Goal: Book appointment/travel/reservation

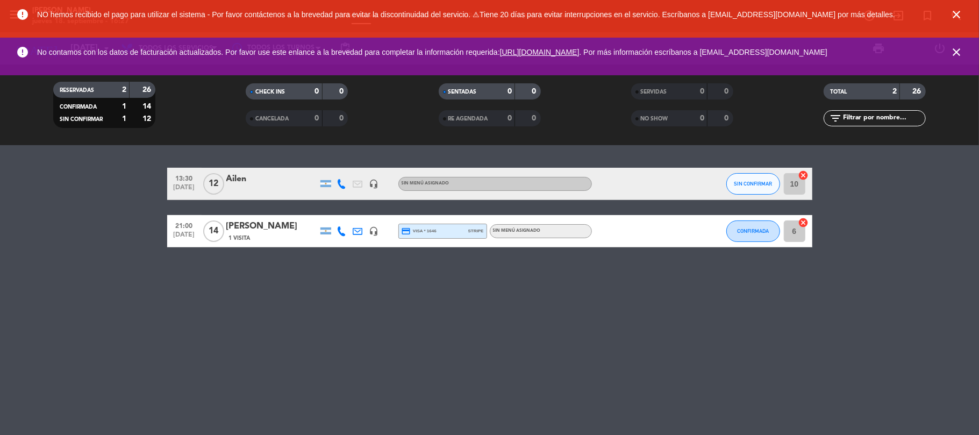
click at [734, 14] on icon "close" at bounding box center [956, 14] width 13 height 13
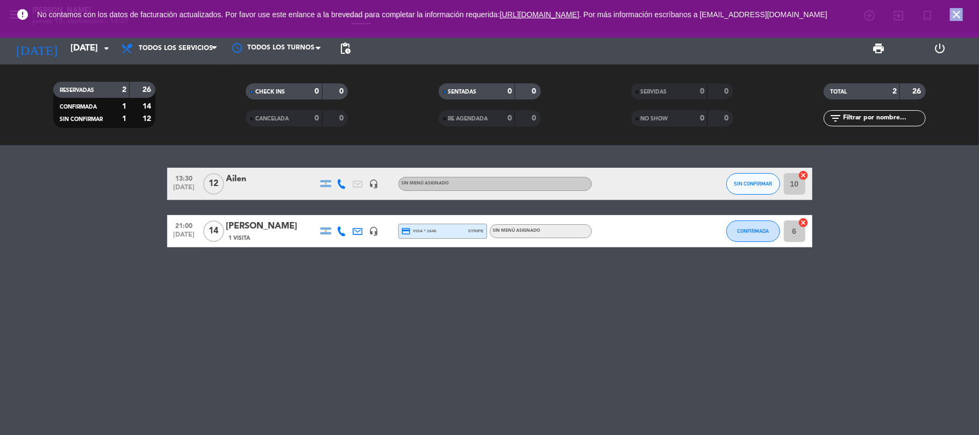
click at [734, 14] on icon "close" at bounding box center [956, 14] width 13 height 13
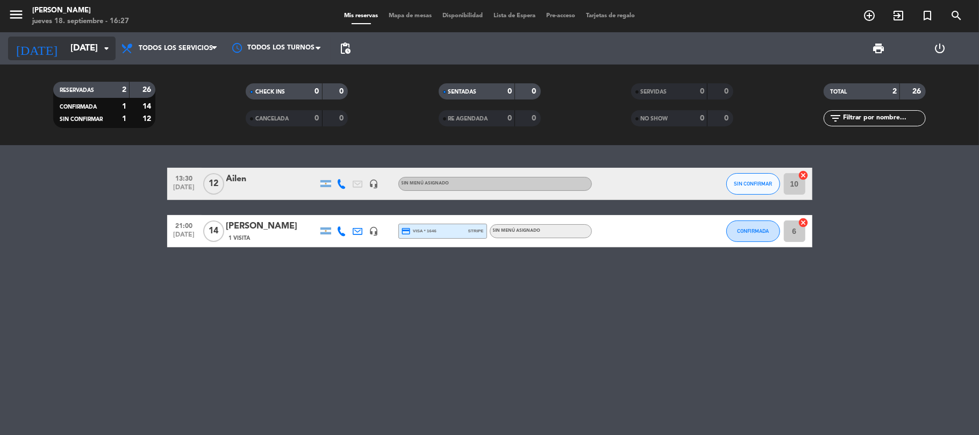
click at [99, 47] on input "[DATE]" at bounding box center [123, 48] width 116 height 21
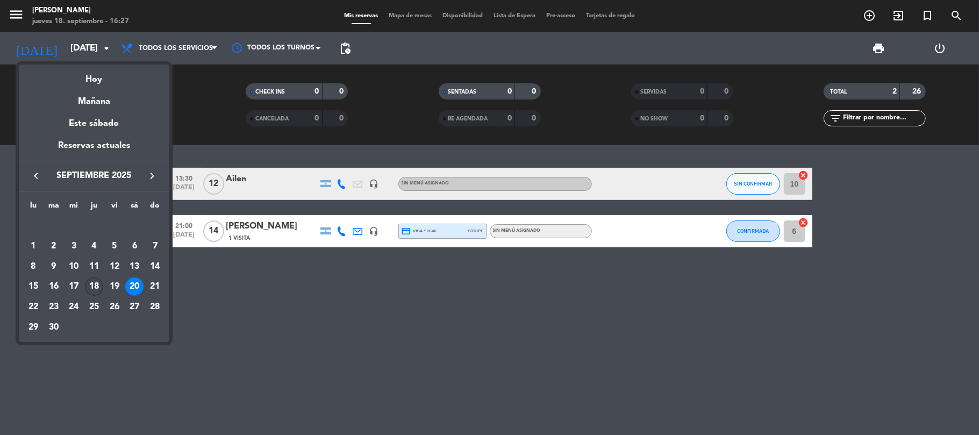
click at [93, 282] on div "18" at bounding box center [94, 287] width 18 height 18
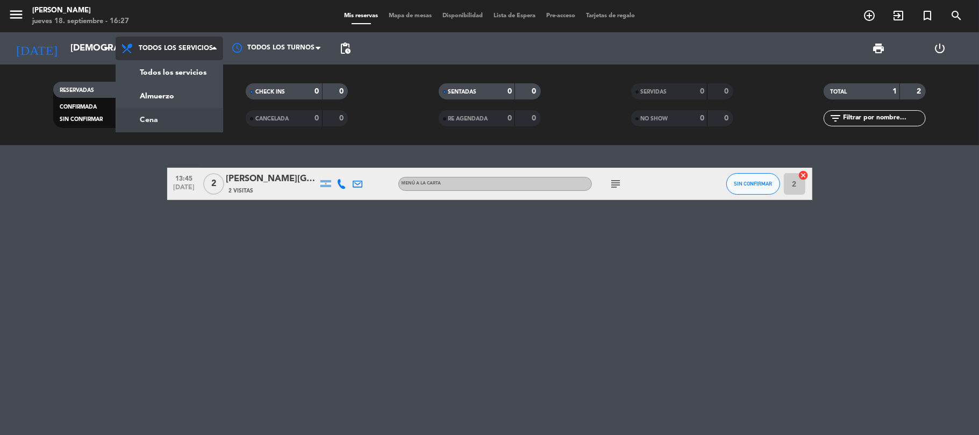
click at [191, 117] on div "menu [PERSON_NAME] [DATE] 18. septiembre - 16:27 Mis reservas Mapa de mesas Dis…" at bounding box center [489, 72] width 979 height 145
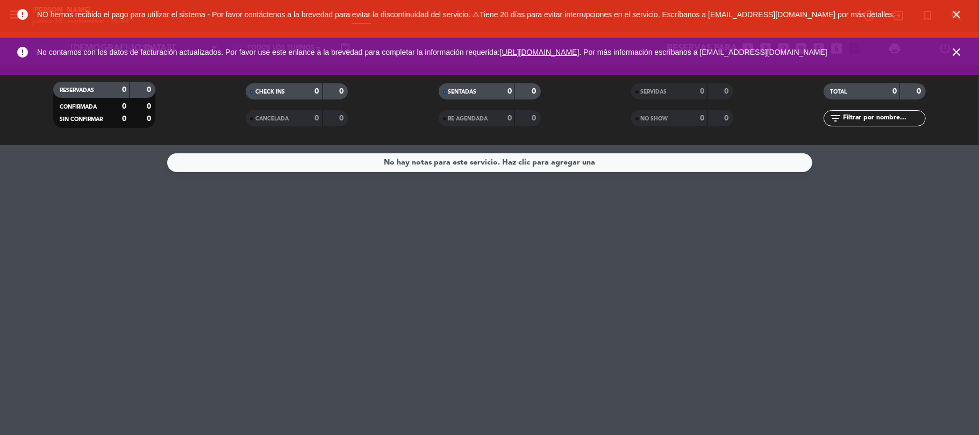
click at [734, 13] on icon "close" at bounding box center [956, 14] width 13 height 13
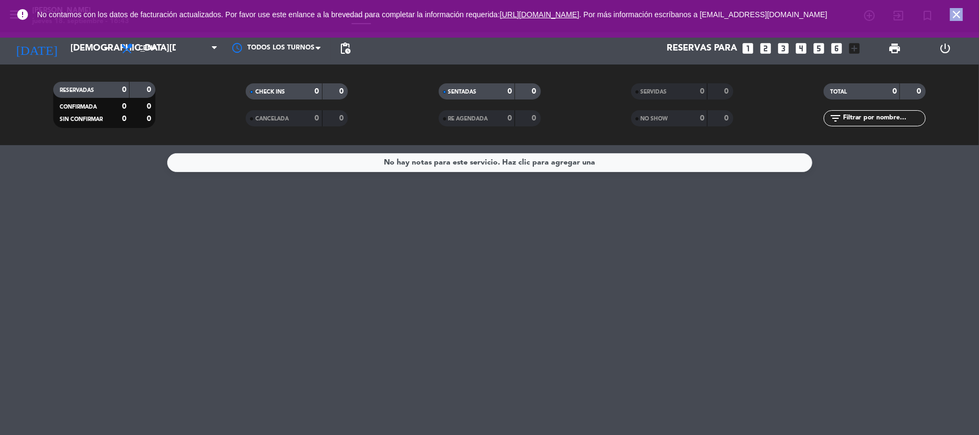
click at [734, 13] on icon "close" at bounding box center [956, 14] width 13 height 13
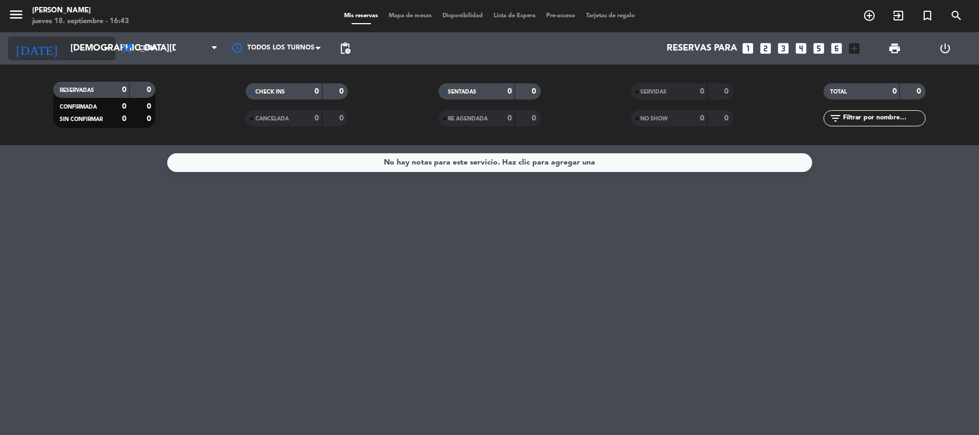
click at [65, 54] on input "[DEMOGRAPHIC_DATA][DATE]" at bounding box center [123, 48] width 116 height 21
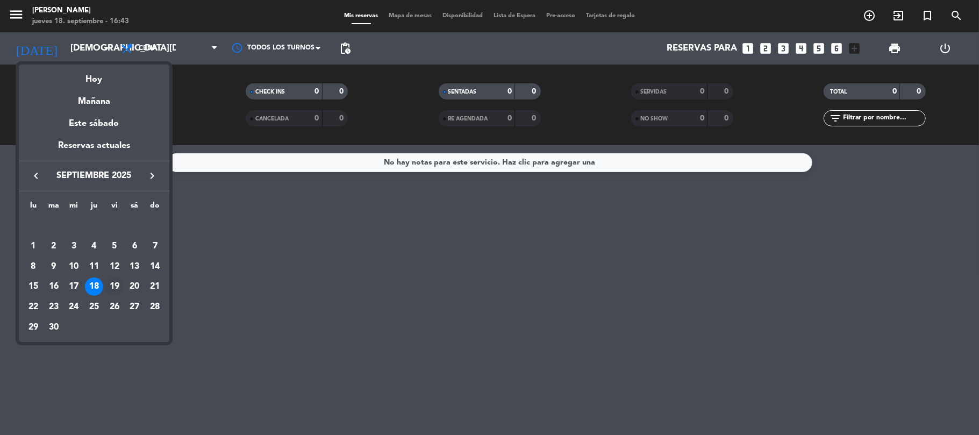
click at [115, 291] on div "19" at bounding box center [114, 287] width 18 height 18
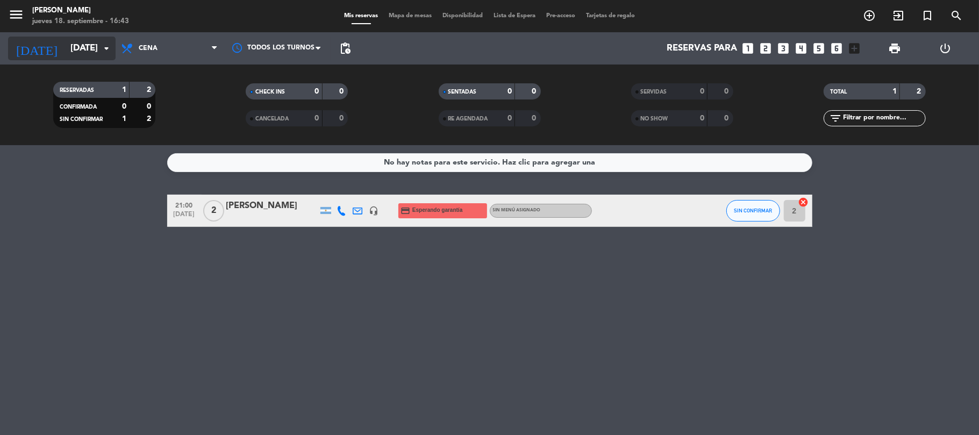
click at [83, 46] on input "[DATE]" at bounding box center [123, 48] width 116 height 21
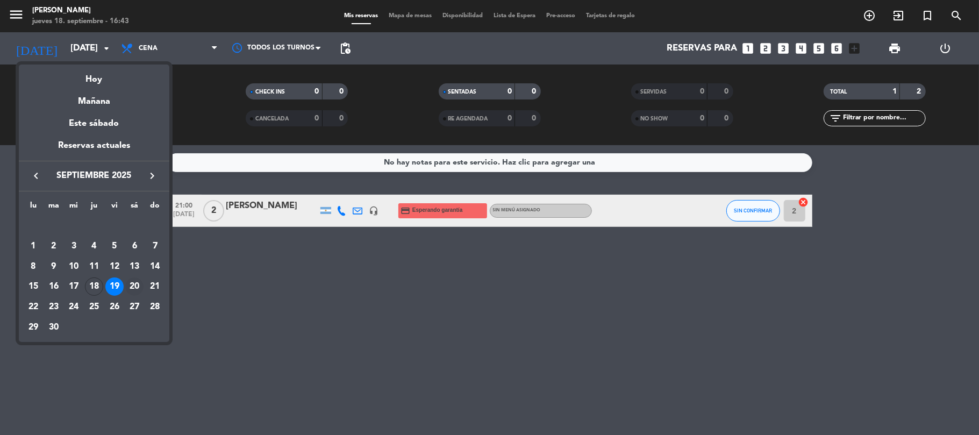
click at [133, 289] on div "20" at bounding box center [134, 287] width 18 height 18
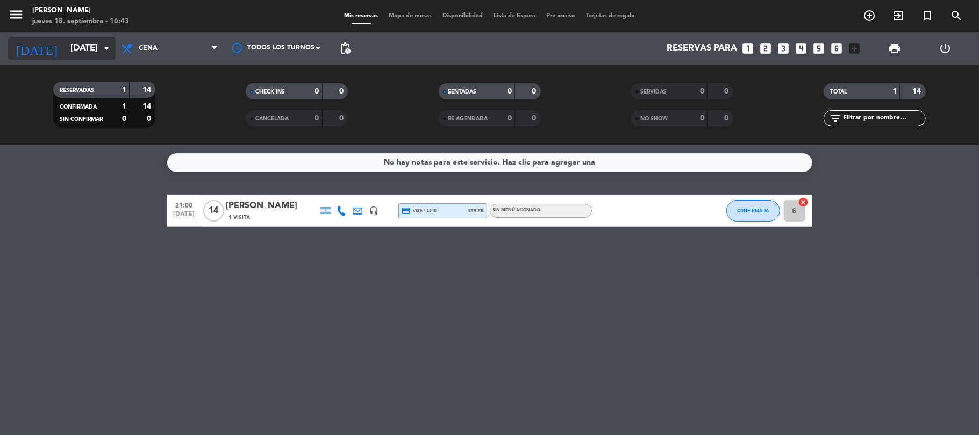
click at [97, 46] on input "[DATE]" at bounding box center [123, 48] width 116 height 21
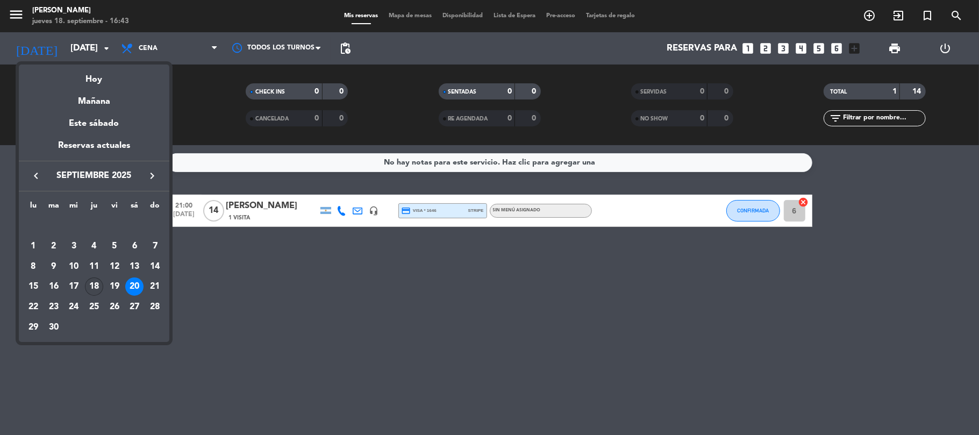
click at [96, 284] on div "18" at bounding box center [94, 287] width 18 height 18
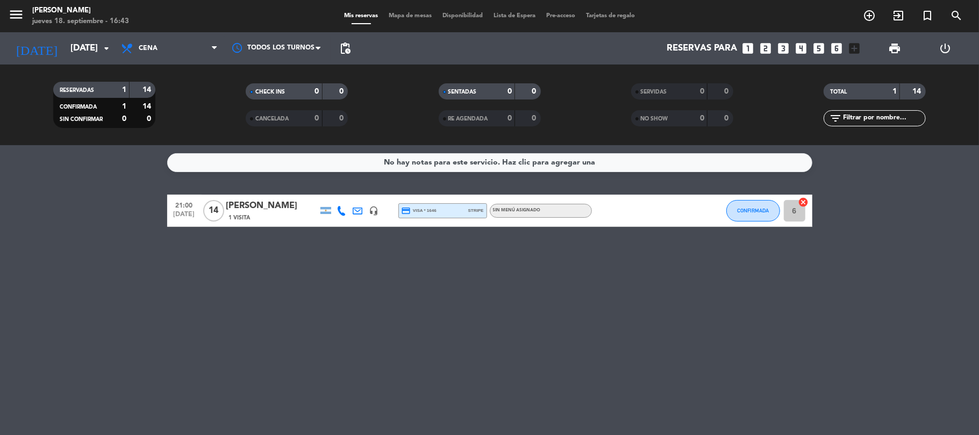
type input "[DEMOGRAPHIC_DATA][DATE]"
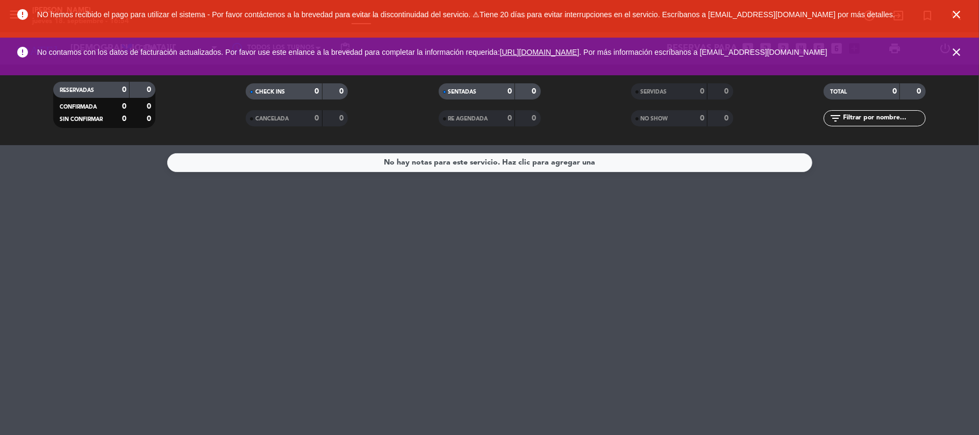
click at [734, 16] on icon "close" at bounding box center [956, 14] width 13 height 13
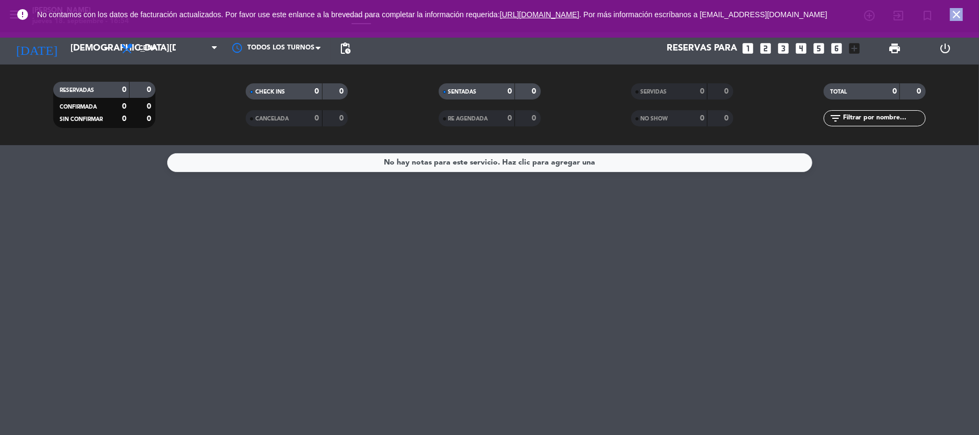
click at [734, 16] on icon "close" at bounding box center [956, 14] width 13 height 13
